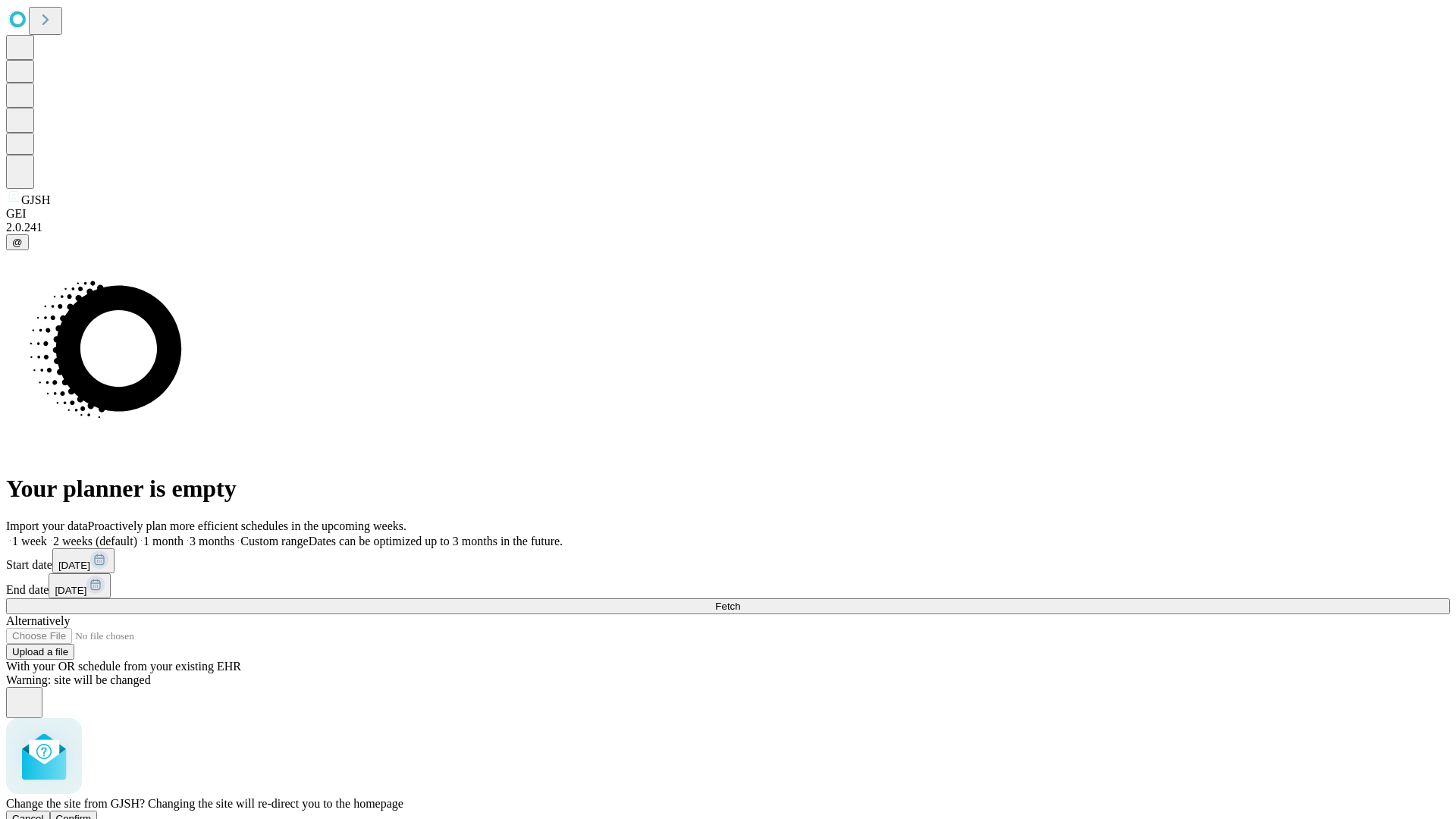
click at [92, 813] on span "Confirm" at bounding box center [74, 818] width 36 height 12
click at [47, 534] on label "1 week" at bounding box center [26, 541] width 41 height 13
click at [740, 601] on span "Fetch" at bounding box center [728, 606] width 25 height 12
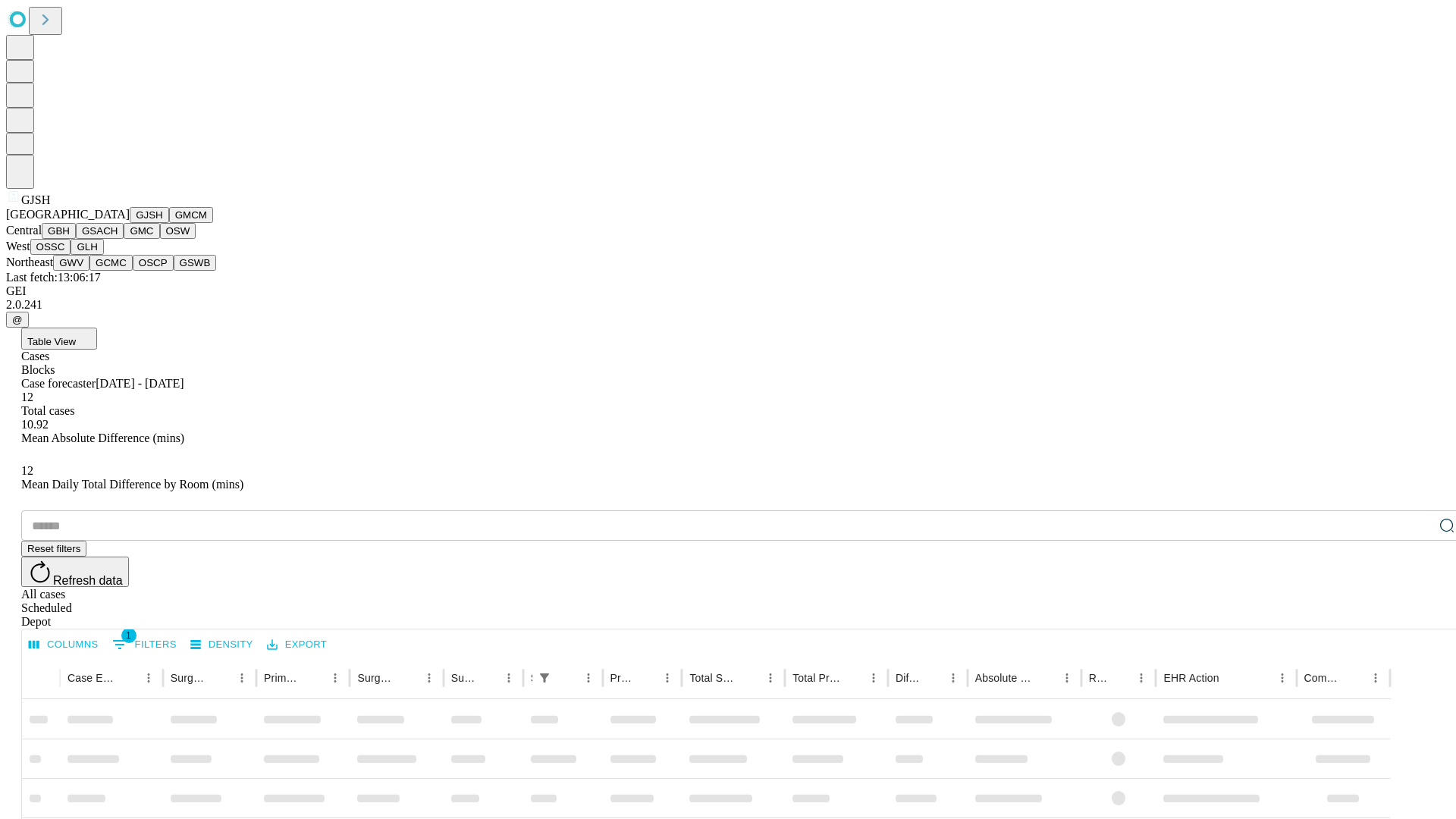
click at [169, 223] on button "GMCM" at bounding box center [191, 215] width 44 height 16
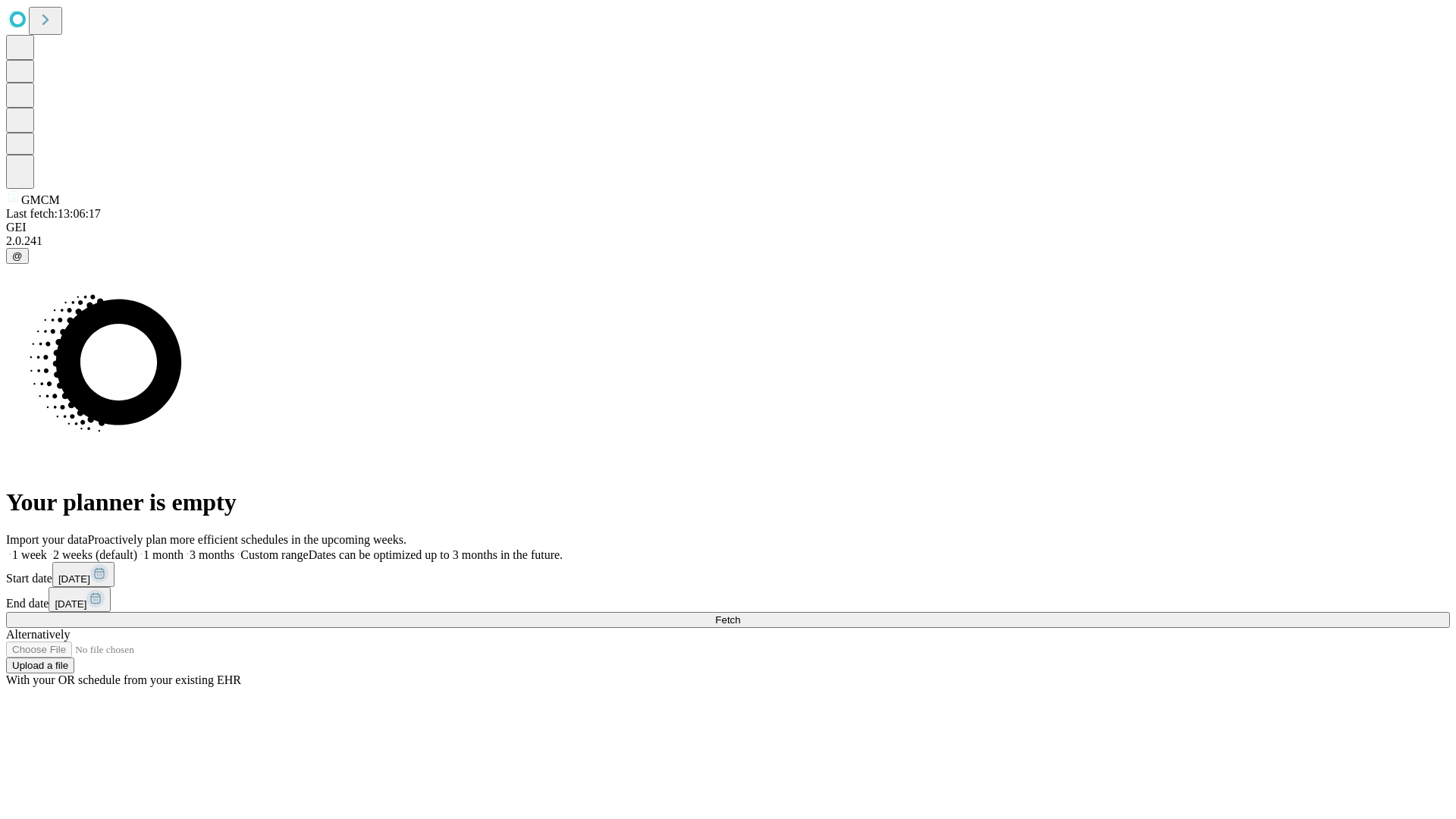
click at [47, 549] on label "1 week" at bounding box center [26, 555] width 41 height 13
click at [740, 614] on span "Fetch" at bounding box center [728, 620] width 25 height 12
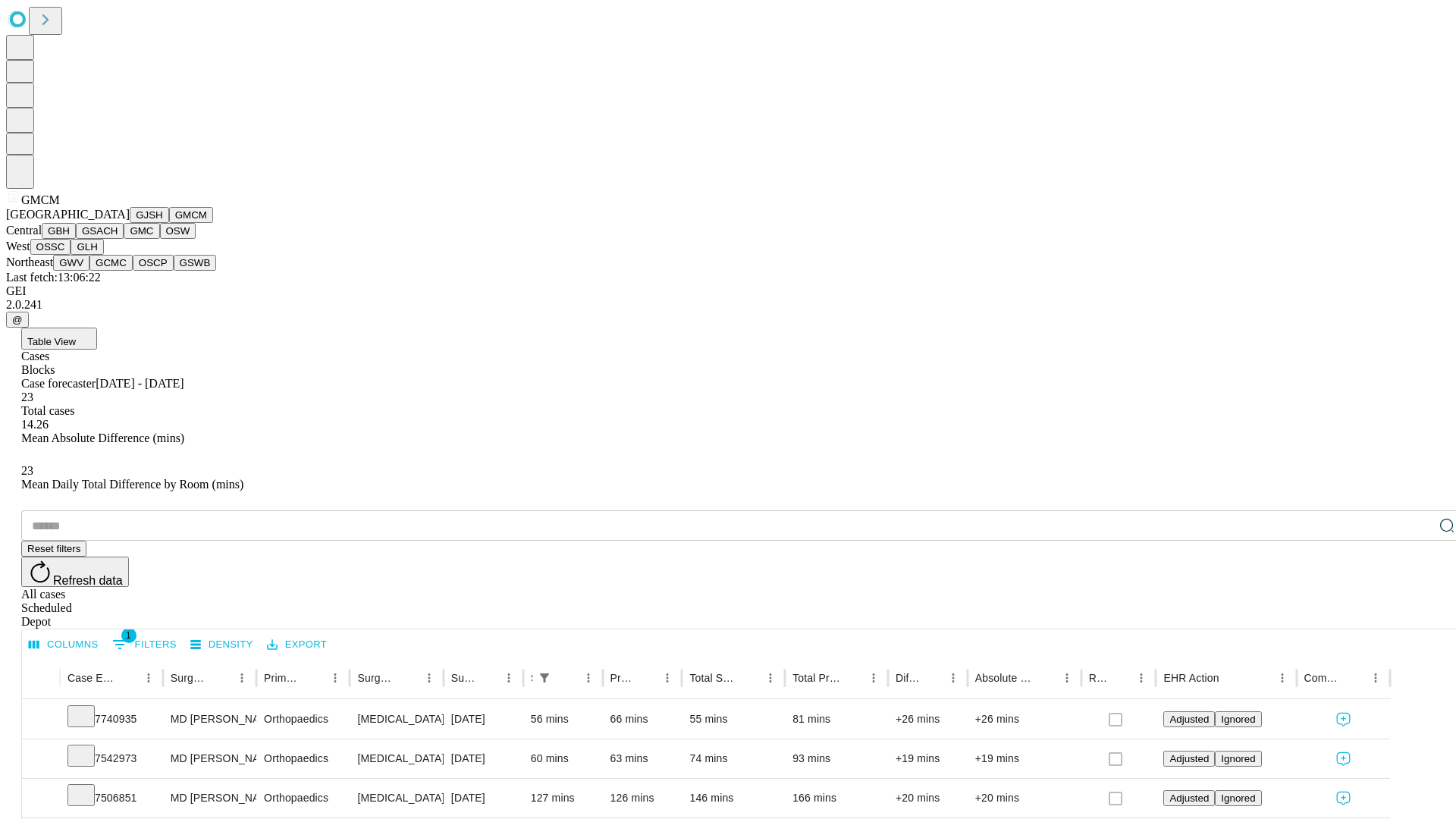
click at [76, 239] on button "GBH" at bounding box center [59, 231] width 34 height 16
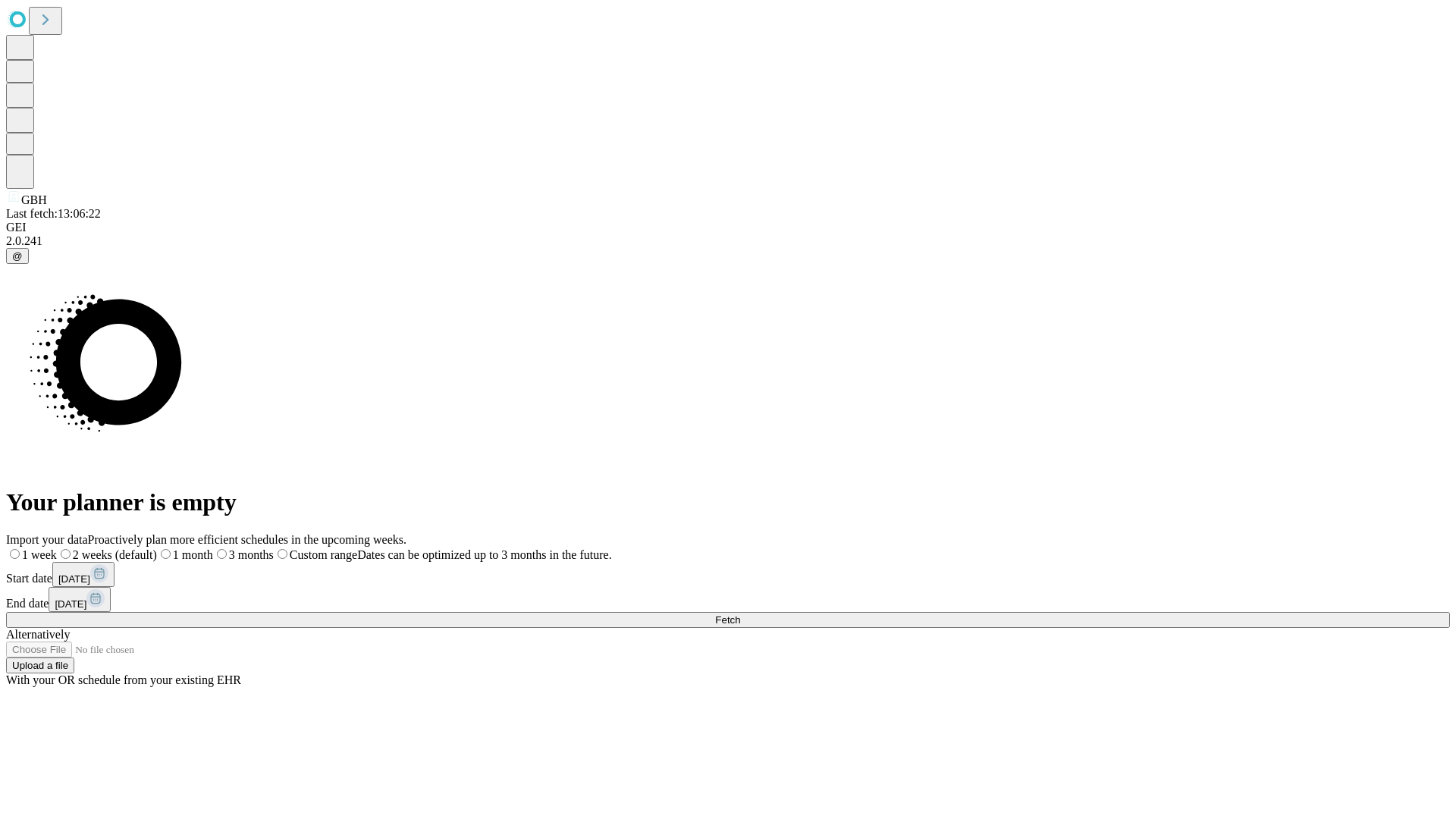
click at [57, 549] on label "1 week" at bounding box center [32, 555] width 50 height 13
click at [740, 614] on span "Fetch" at bounding box center [728, 620] width 25 height 12
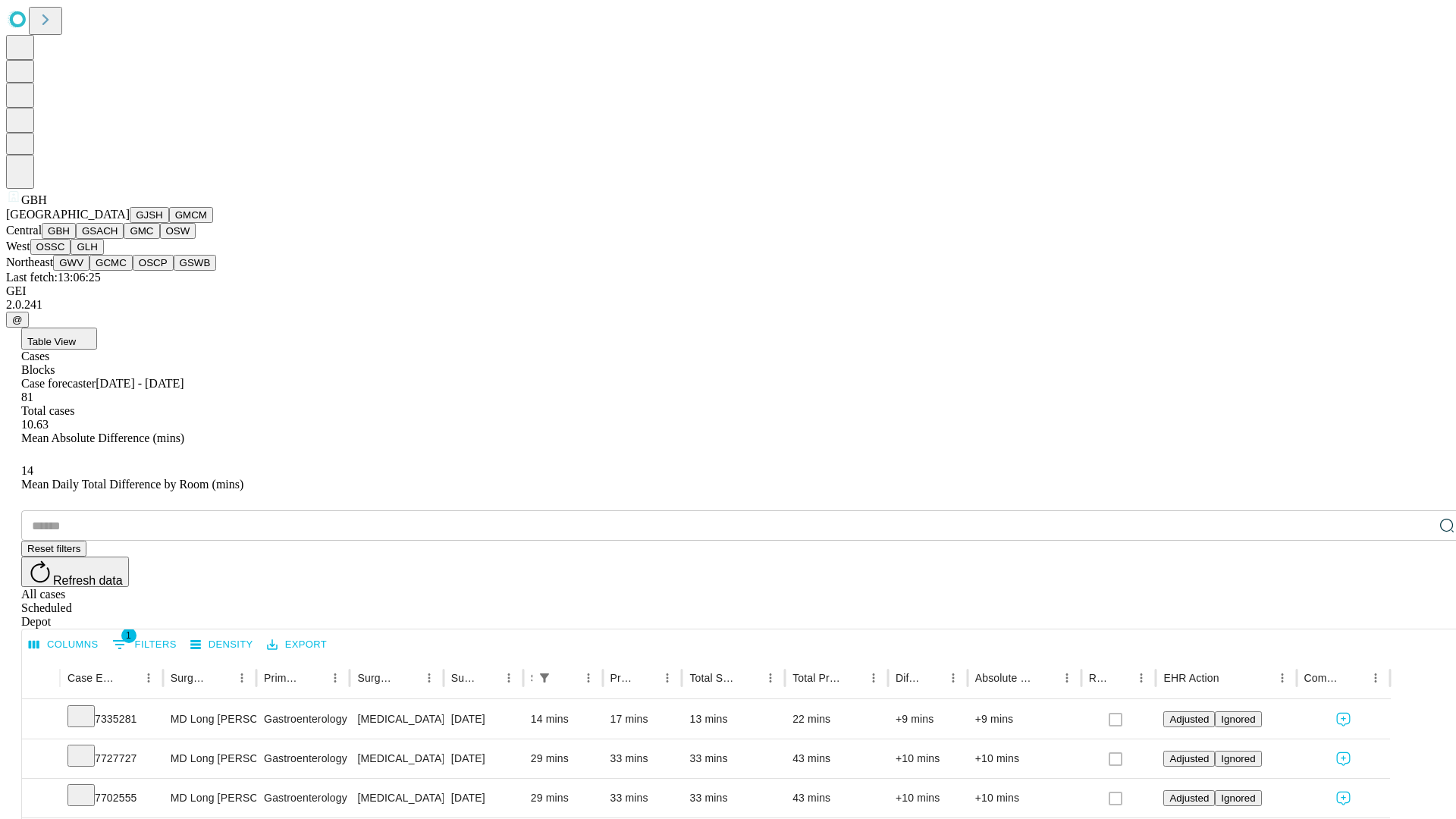
click at [117, 239] on button "GSACH" at bounding box center [99, 231] width 48 height 16
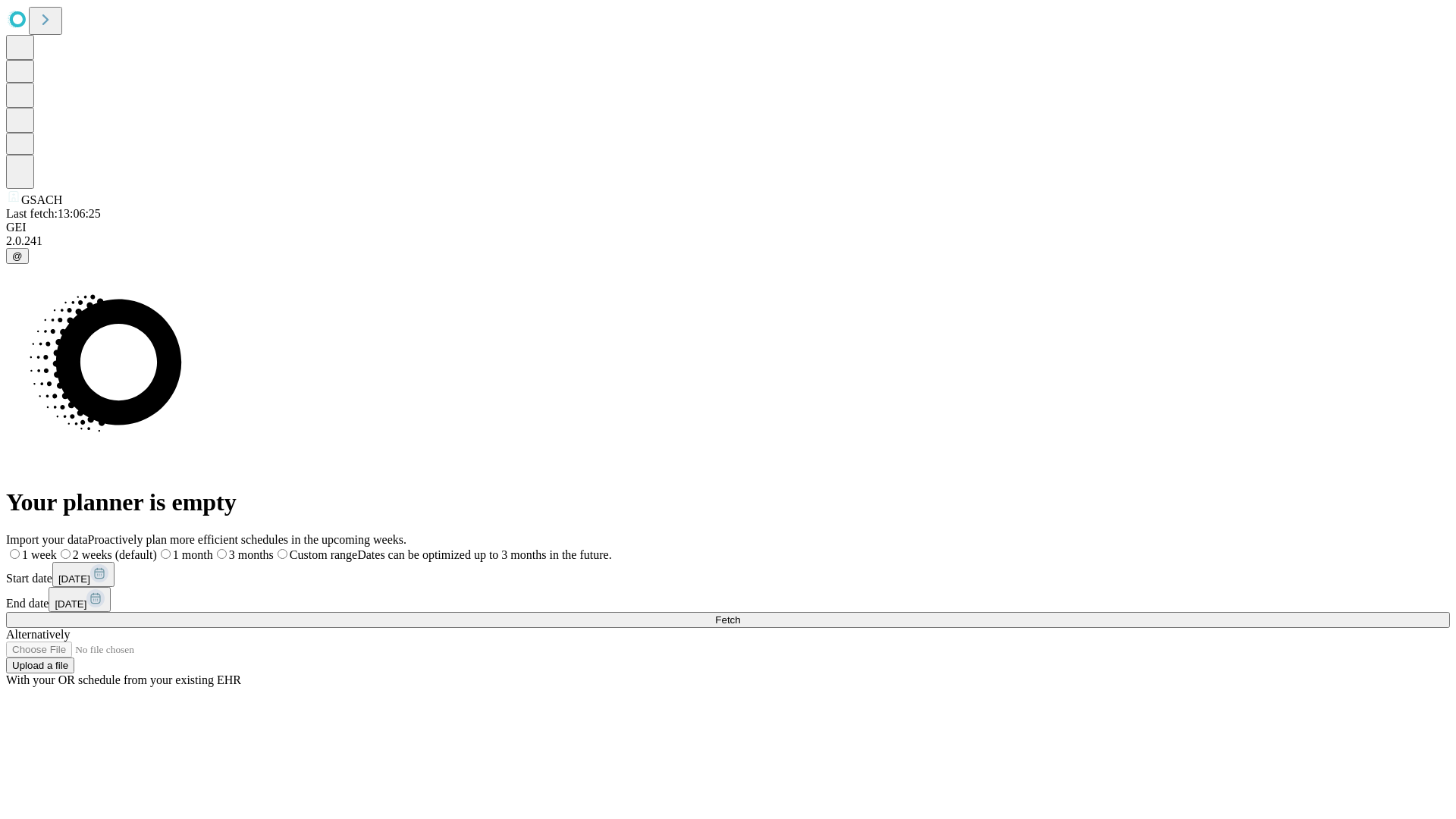
click at [57, 549] on label "1 week" at bounding box center [32, 555] width 50 height 13
click at [740, 614] on span "Fetch" at bounding box center [728, 620] width 25 height 12
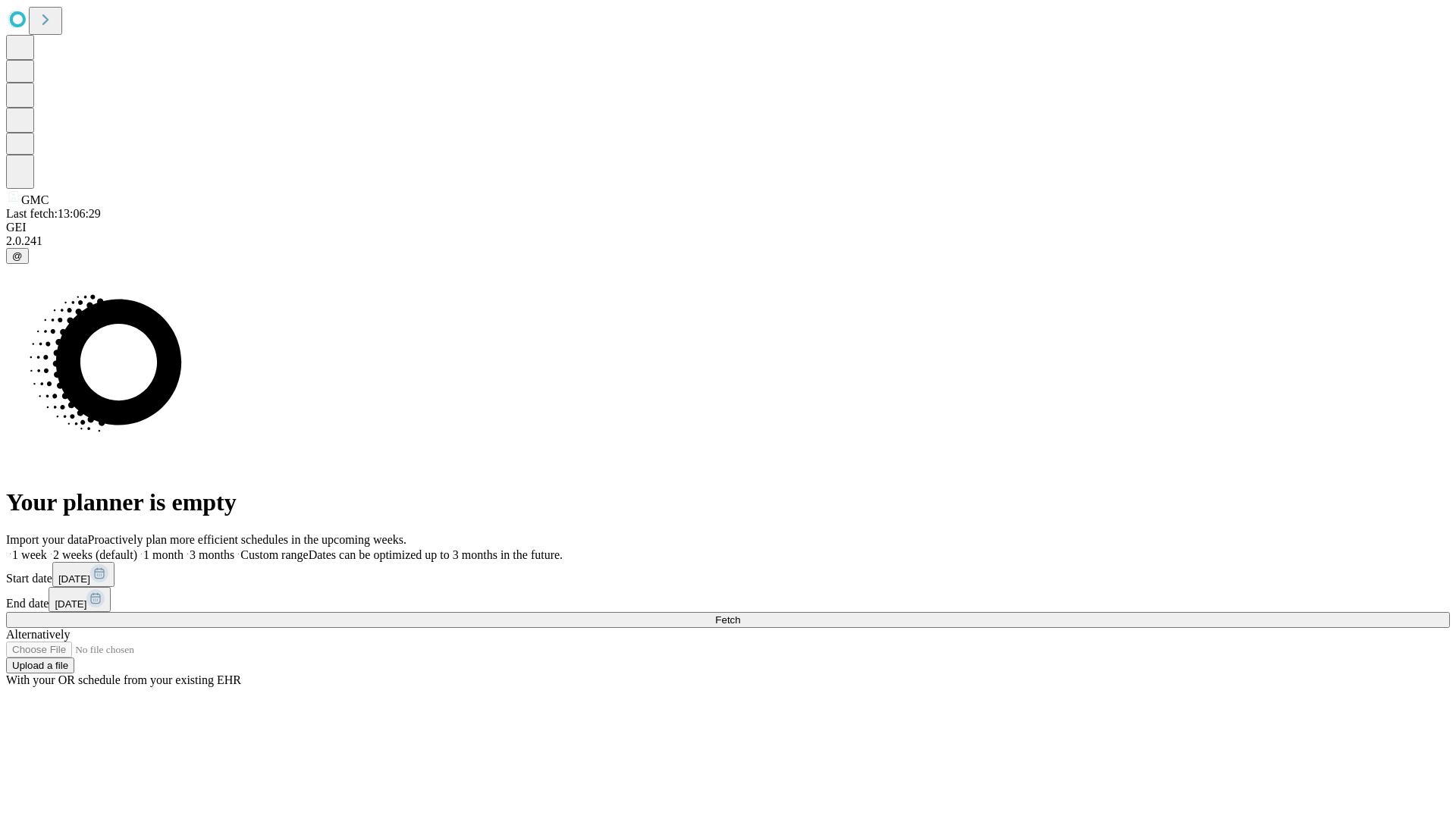
click at [47, 549] on label "1 week" at bounding box center [26, 555] width 41 height 13
click at [740, 614] on span "Fetch" at bounding box center [728, 620] width 25 height 12
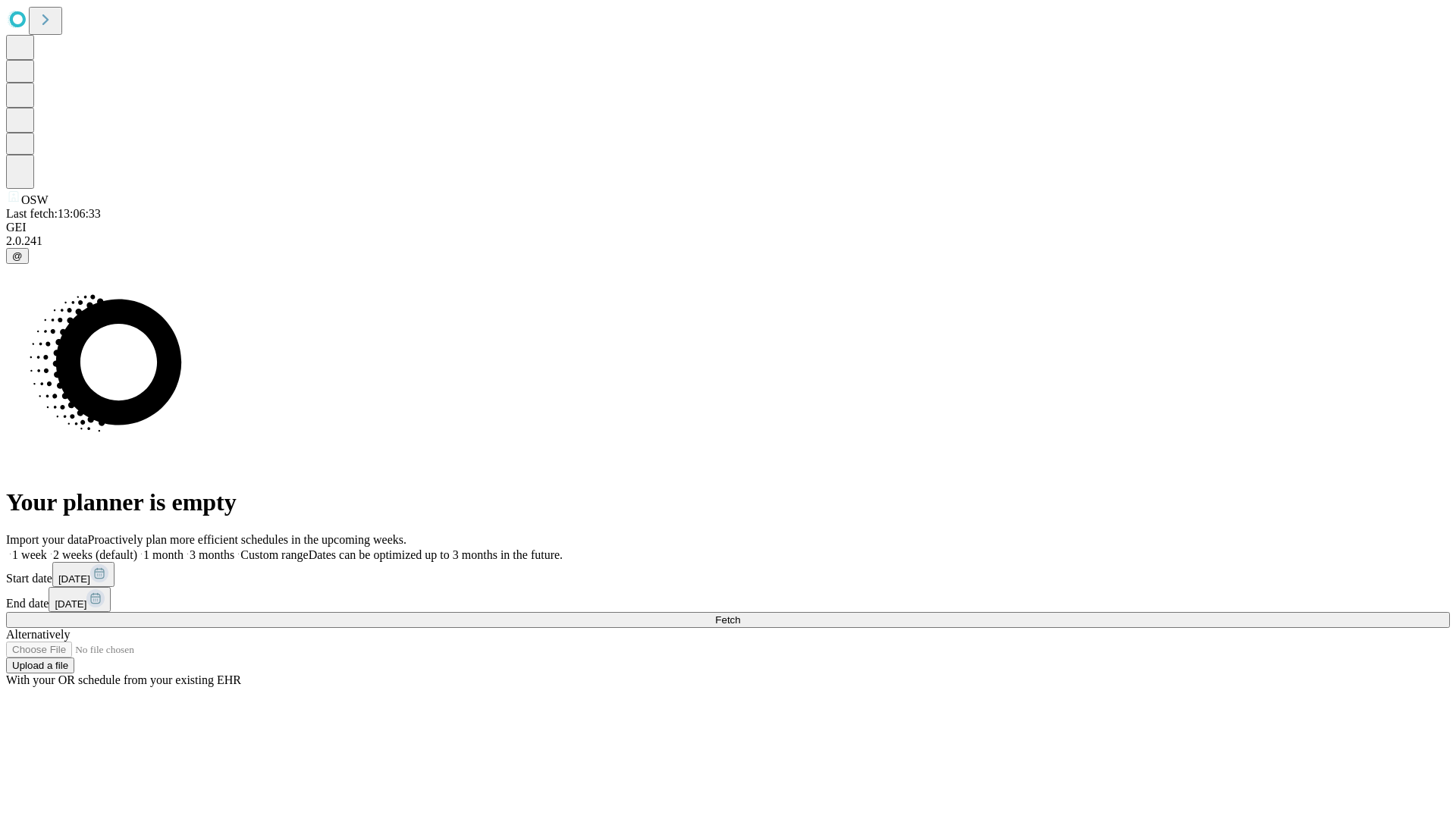
click at [47, 549] on label "1 week" at bounding box center [26, 555] width 41 height 13
click at [740, 614] on span "Fetch" at bounding box center [728, 620] width 25 height 12
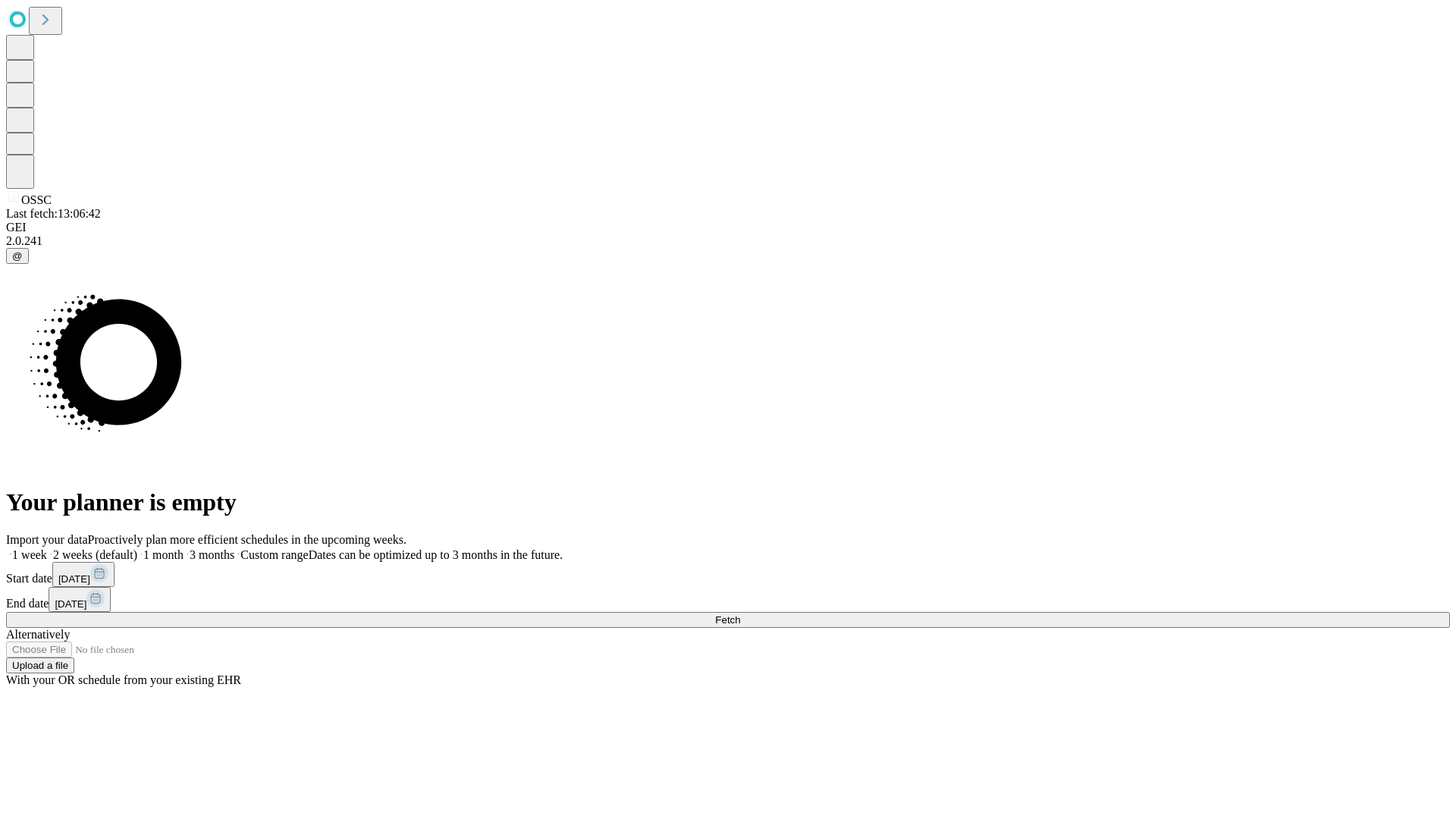
click at [47, 549] on label "1 week" at bounding box center [26, 555] width 41 height 13
click at [740, 614] on span "Fetch" at bounding box center [728, 620] width 25 height 12
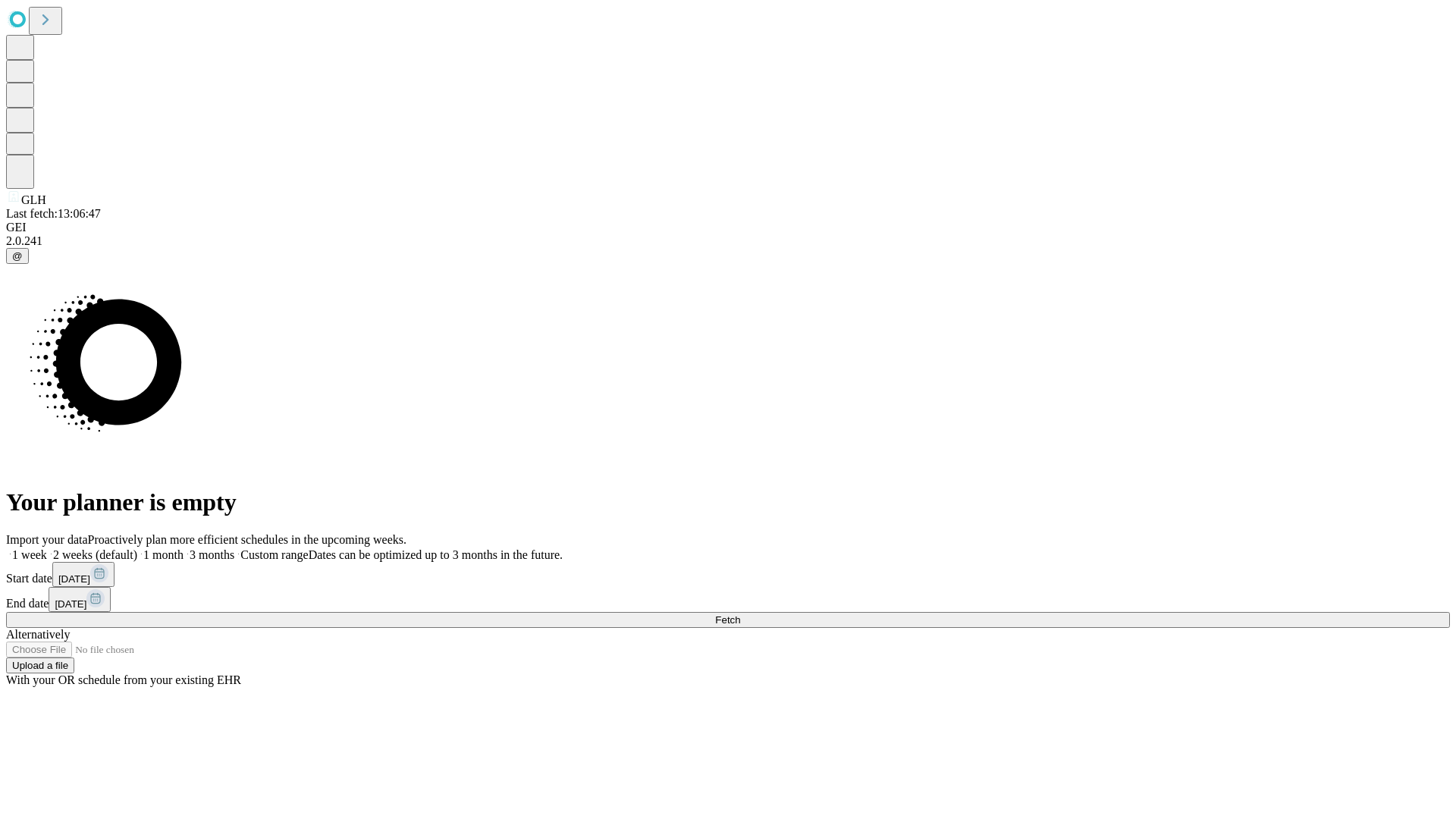
click at [47, 549] on label "1 week" at bounding box center [26, 555] width 41 height 13
click at [740, 614] on span "Fetch" at bounding box center [728, 620] width 25 height 12
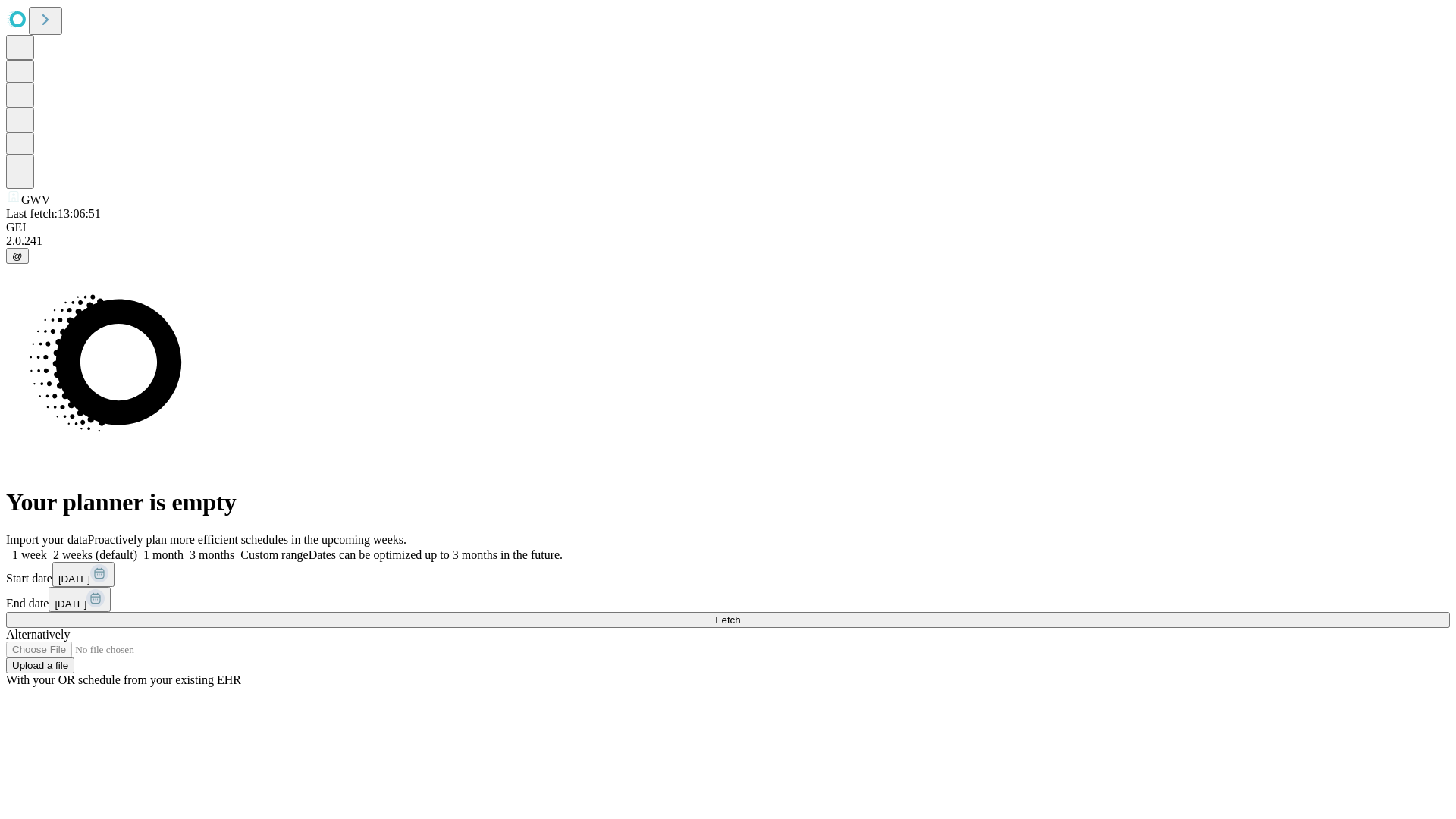
click at [47, 549] on label "1 week" at bounding box center [26, 555] width 41 height 13
click at [740, 614] on span "Fetch" at bounding box center [728, 620] width 25 height 12
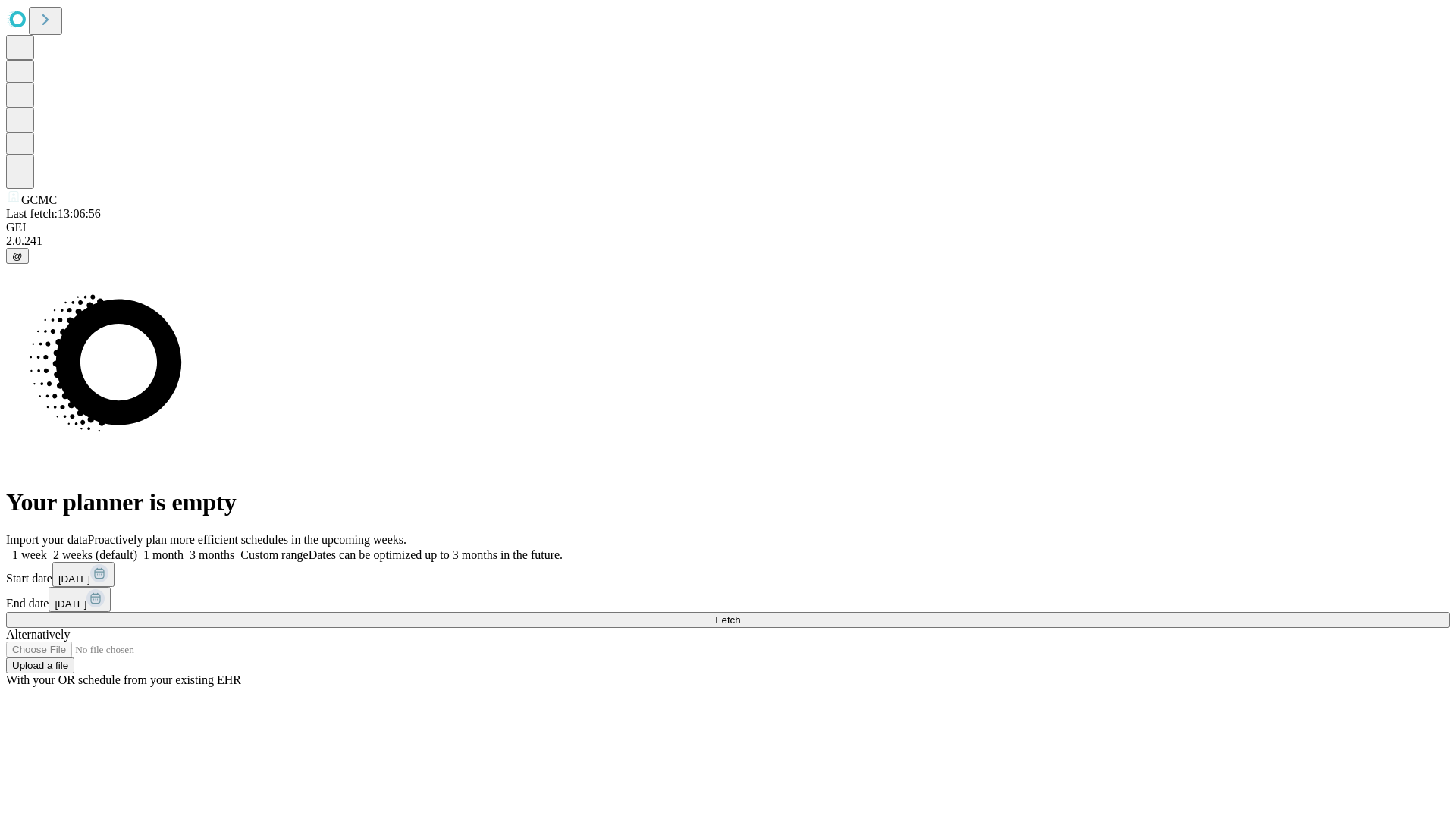
click at [47, 549] on label "1 week" at bounding box center [26, 555] width 41 height 13
click at [740, 614] on span "Fetch" at bounding box center [728, 620] width 25 height 12
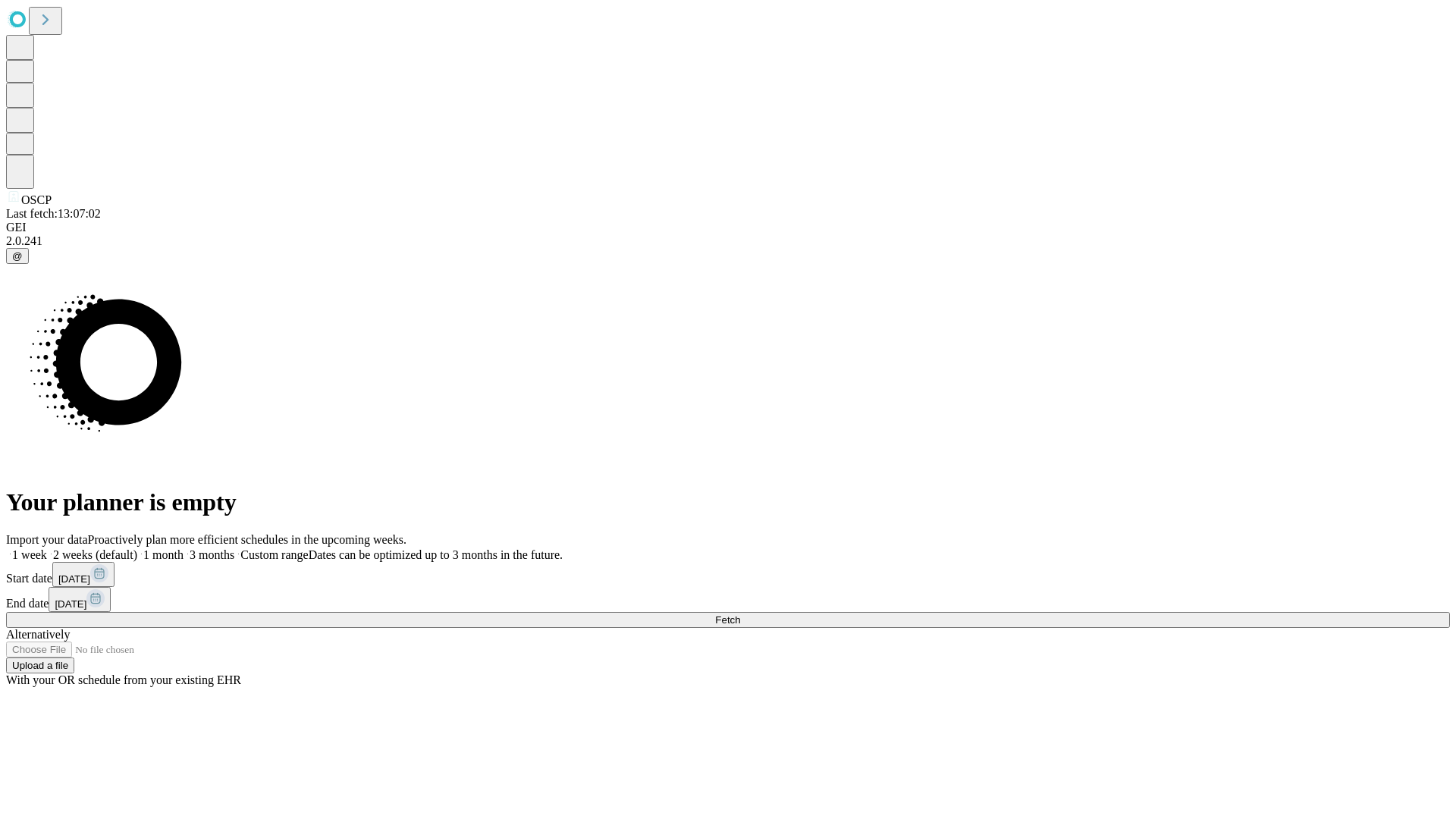
click at [47, 549] on label "1 week" at bounding box center [26, 555] width 41 height 13
click at [740, 614] on span "Fetch" at bounding box center [728, 620] width 25 height 12
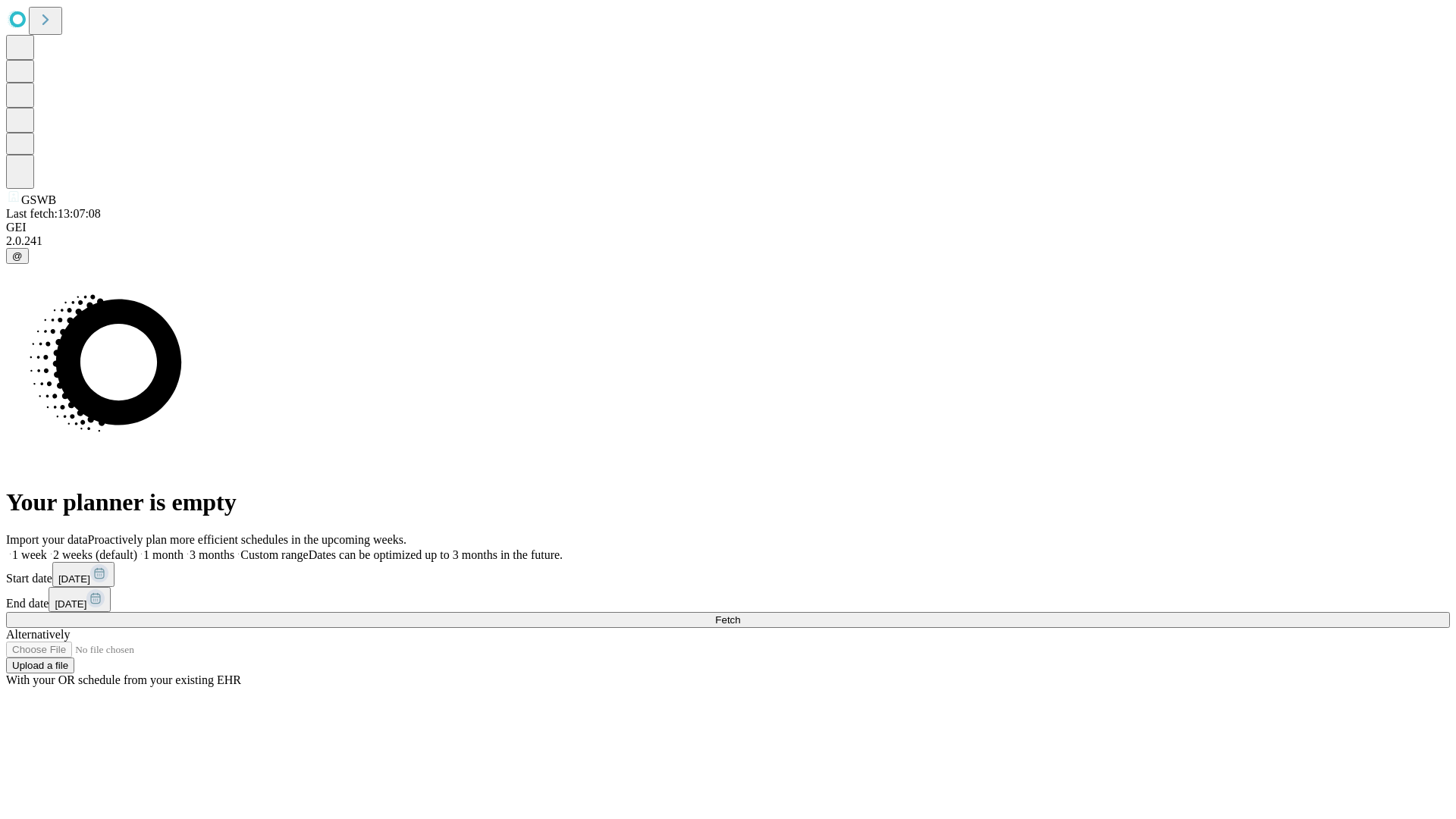
click at [47, 549] on label "1 week" at bounding box center [26, 555] width 41 height 13
click at [740, 614] on span "Fetch" at bounding box center [728, 620] width 25 height 12
